Goal: Find specific page/section: Find specific page/section

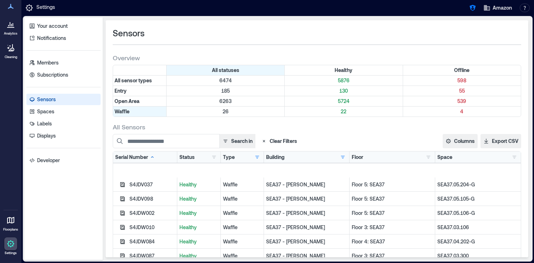
scroll to position [53, 0]
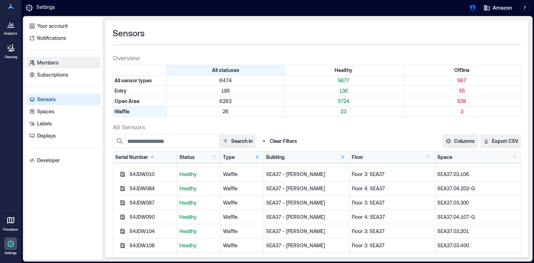
click at [69, 60] on link "Members" at bounding box center [63, 62] width 74 height 11
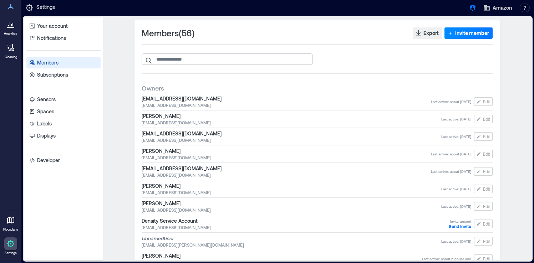
click at [230, 59] on input "search" at bounding box center [227, 59] width 171 height 11
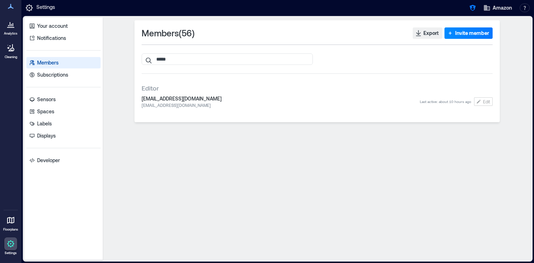
type input "*****"
click at [14, 28] on icon at bounding box center [10, 24] width 9 height 9
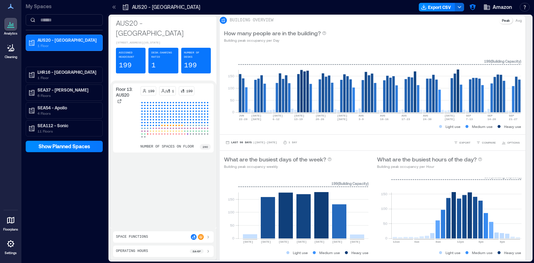
click at [59, 56] on div "AUS20 - Austin 1 Floor LHR16 - London 1 Floor SEA37 - [PERSON_NAME] 6 Floors SE…" at bounding box center [64, 86] width 77 height 102
click at [75, 109] on p "SEA54 - Apollo" at bounding box center [67, 108] width 60 height 6
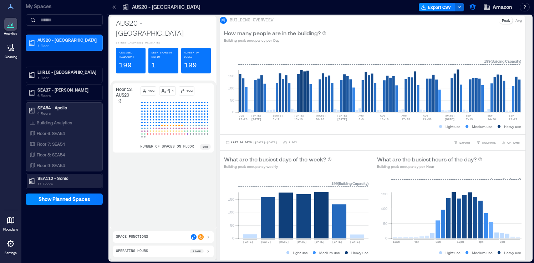
click at [65, 183] on p "11 Floors" at bounding box center [67, 184] width 60 height 6
